Goal: Information Seeking & Learning: Learn about a topic

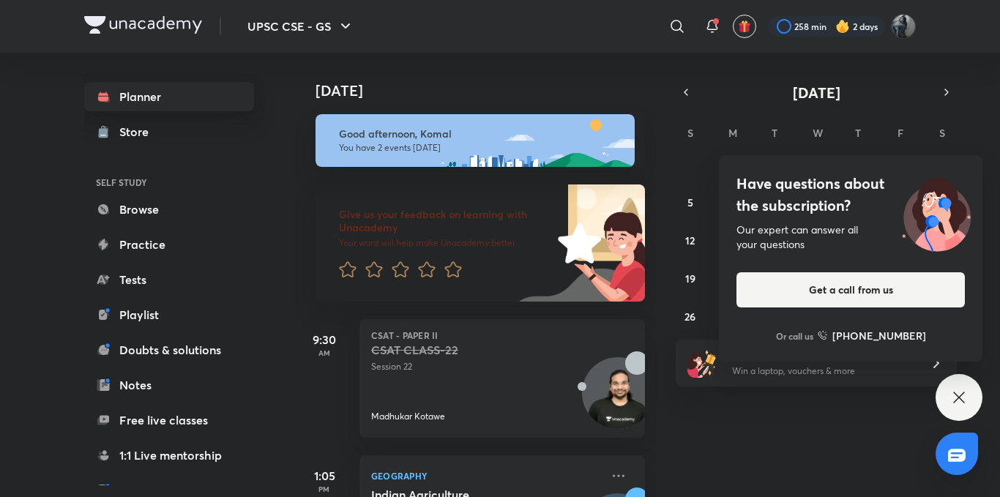
click at [149, 100] on link "Planner" at bounding box center [169, 96] width 170 height 29
click at [970, 392] on div "Have questions about the subscription? Our expert can answer all your questions…" at bounding box center [958, 397] width 47 height 47
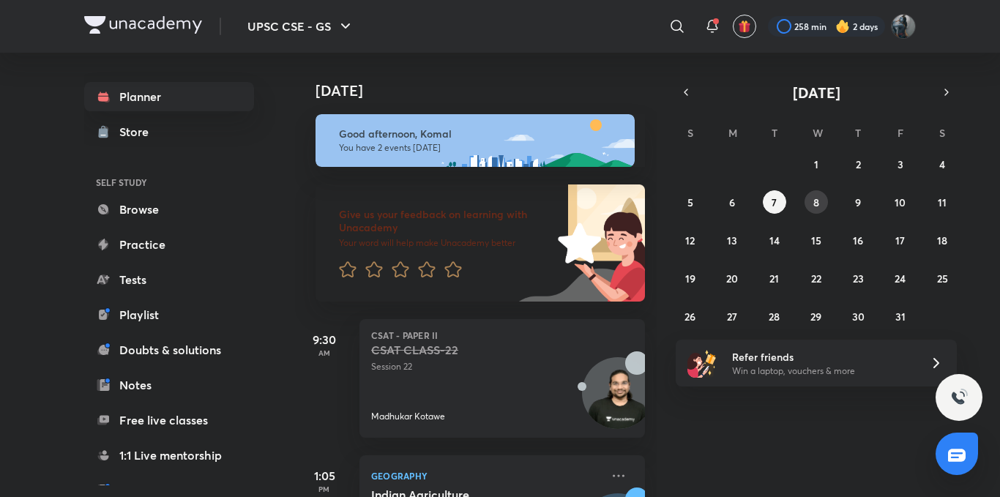
click at [815, 199] on abbr "8" at bounding box center [816, 202] width 6 height 14
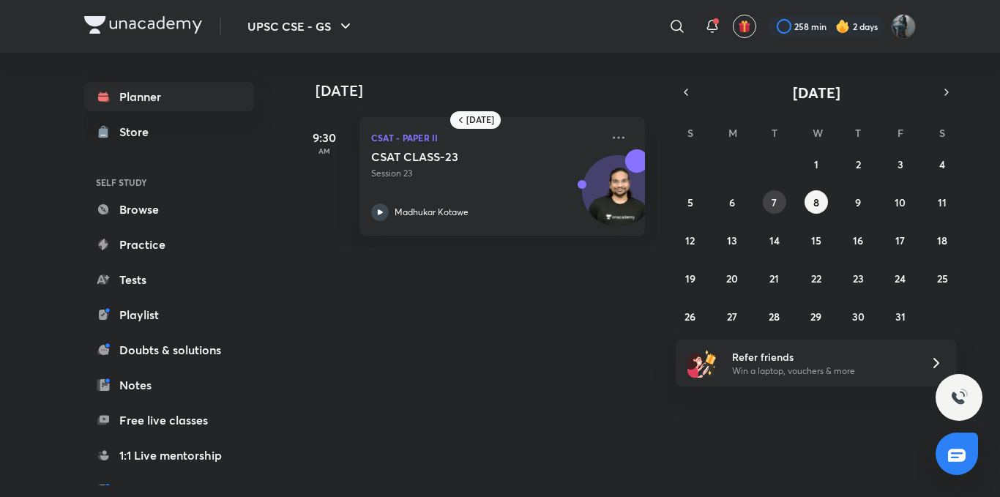
click at [765, 201] on button "7" at bounding box center [774, 201] width 23 height 23
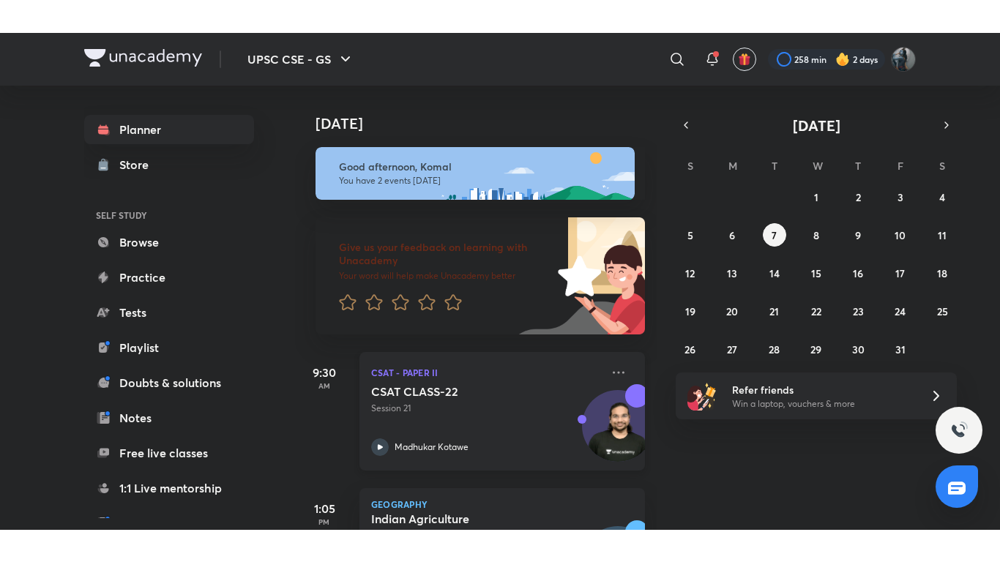
scroll to position [100, 0]
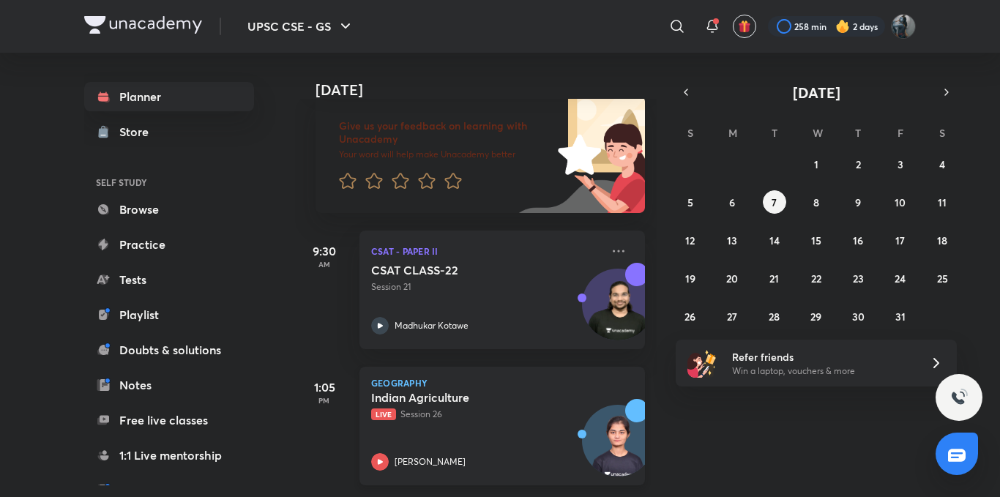
click at [383, 453] on icon at bounding box center [380, 462] width 18 height 18
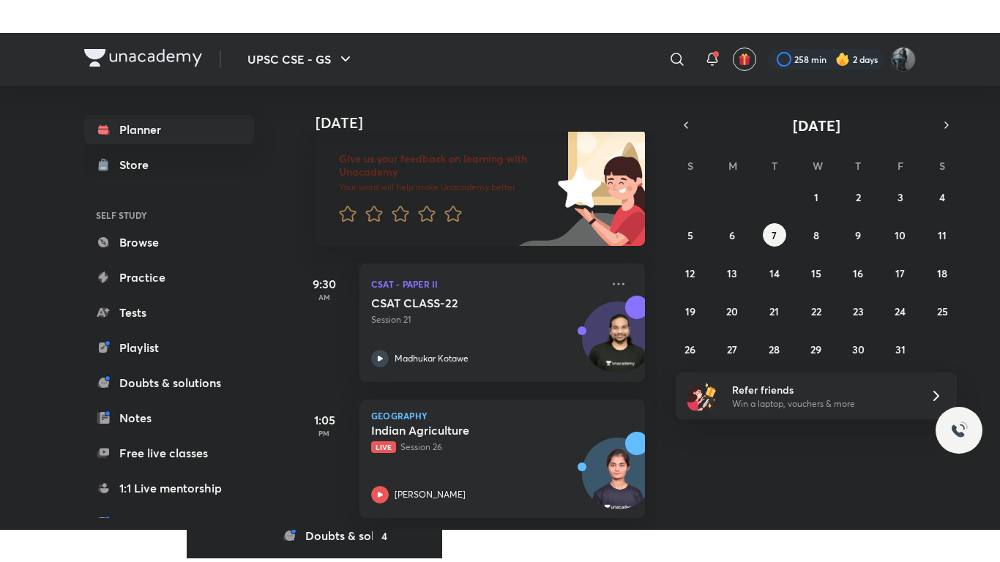
scroll to position [34, 0]
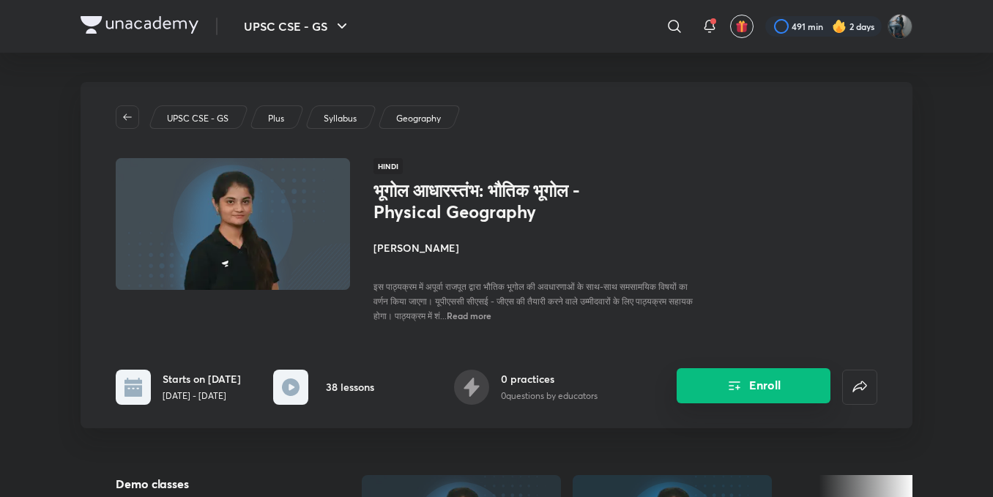
click at [722, 386] on button "Enroll" at bounding box center [753, 385] width 154 height 35
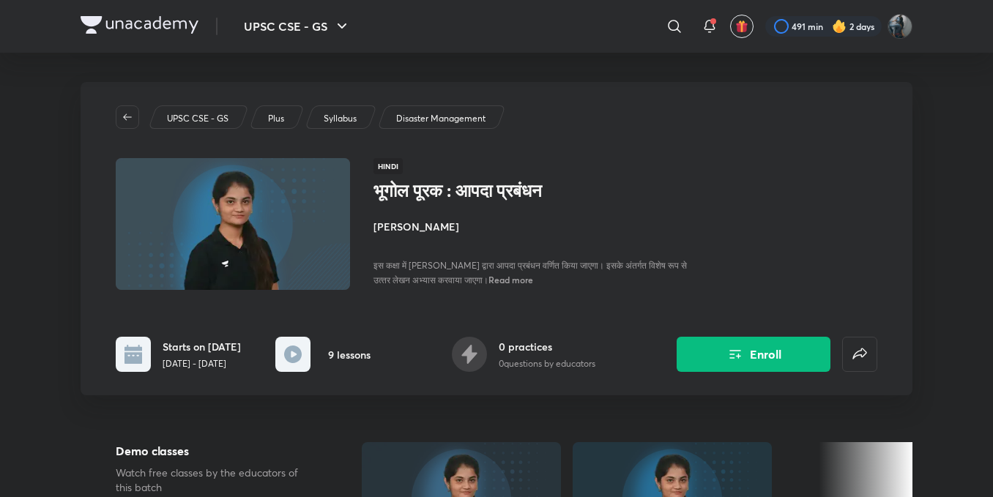
click at [777, 359] on button "Enroll" at bounding box center [753, 354] width 154 height 35
